Goal: Task Accomplishment & Management: Manage account settings

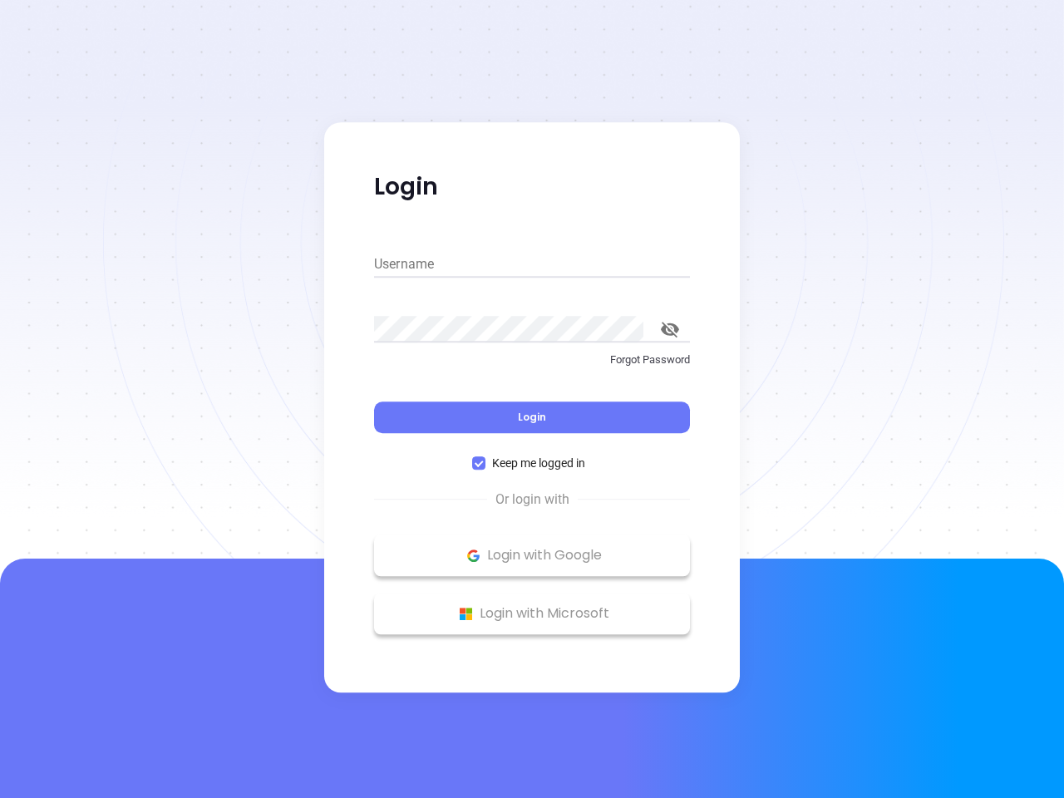
click at [532, 399] on div "Login" at bounding box center [532, 408] width 316 height 52
click at [532, 264] on input "Username" at bounding box center [532, 264] width 316 height 27
click at [670, 329] on icon "toggle password visibility" at bounding box center [670, 330] width 18 height 16
click at [532, 417] on span "Login" at bounding box center [532, 417] width 28 height 14
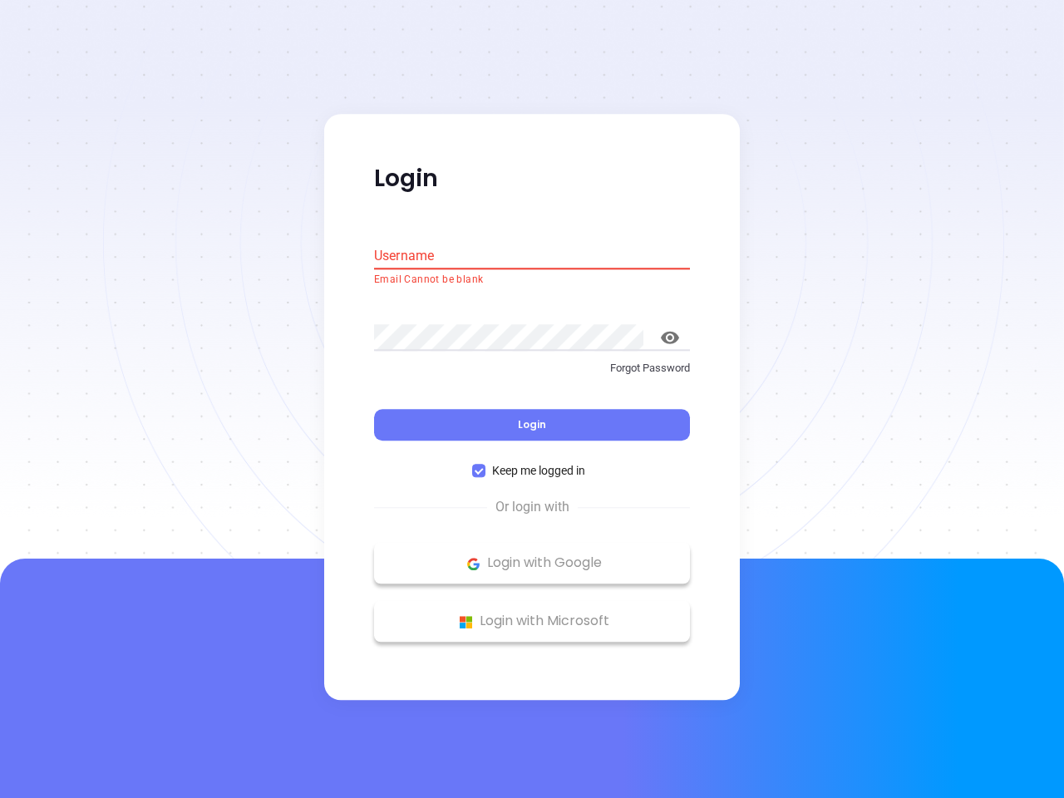
click at [532, 463] on span "Keep me logged in" at bounding box center [539, 471] width 106 height 18
click at [486, 465] on input "Keep me logged in" at bounding box center [478, 471] width 13 height 13
checkbox input "false"
click at [532, 555] on p "Login with Google" at bounding box center [532, 563] width 299 height 25
click at [532, 614] on p "Login with Microsoft" at bounding box center [532, 622] width 299 height 25
